Goal: Navigation & Orientation: Find specific page/section

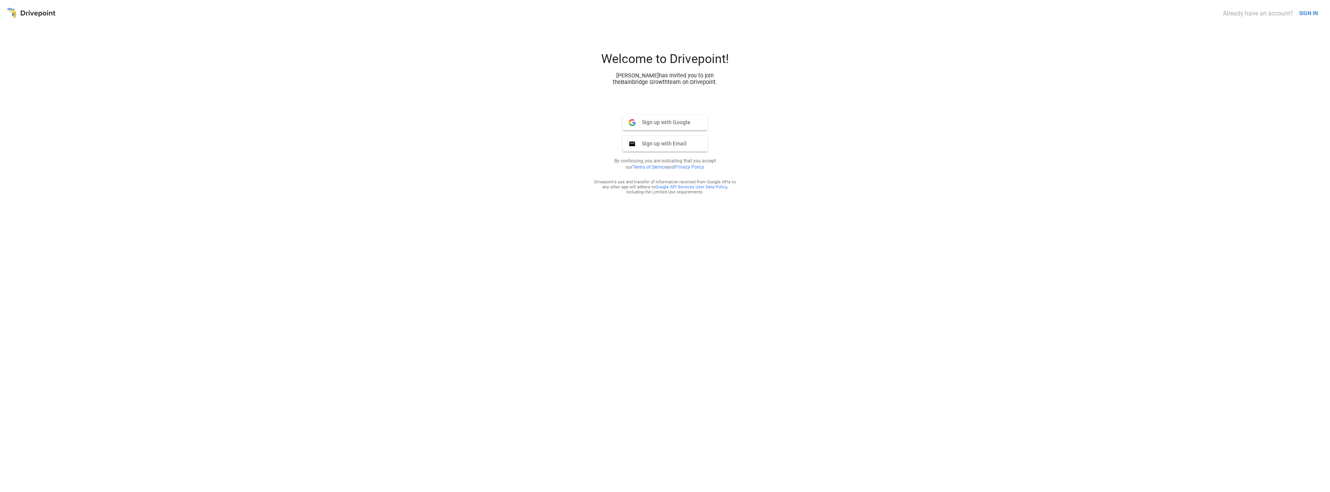
click at [1301, 11] on button "SIGN IN" at bounding box center [1308, 13] width 25 height 14
click at [701, 106] on button "Sign in with Google Google" at bounding box center [665, 109] width 85 height 15
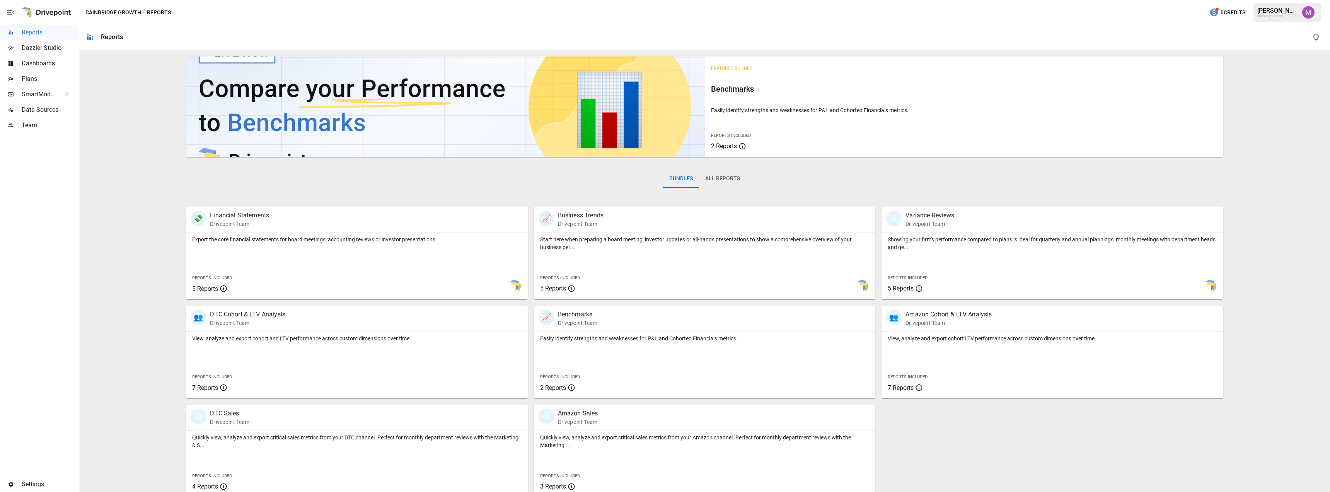
click at [1306, 12] on img "Umer Muhammed" at bounding box center [1308, 12] width 12 height 12
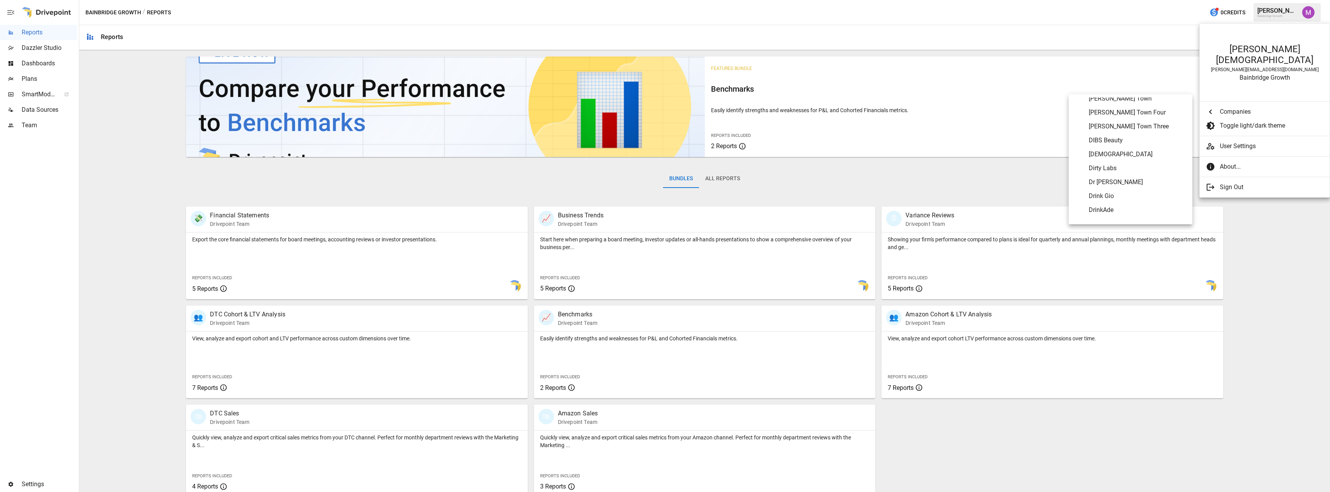
scroll to position [967, 0]
click at [1125, 168] on span "Dirty Labs" at bounding box center [1137, 167] width 97 height 9
